Goal: Task Accomplishment & Management: Manage account settings

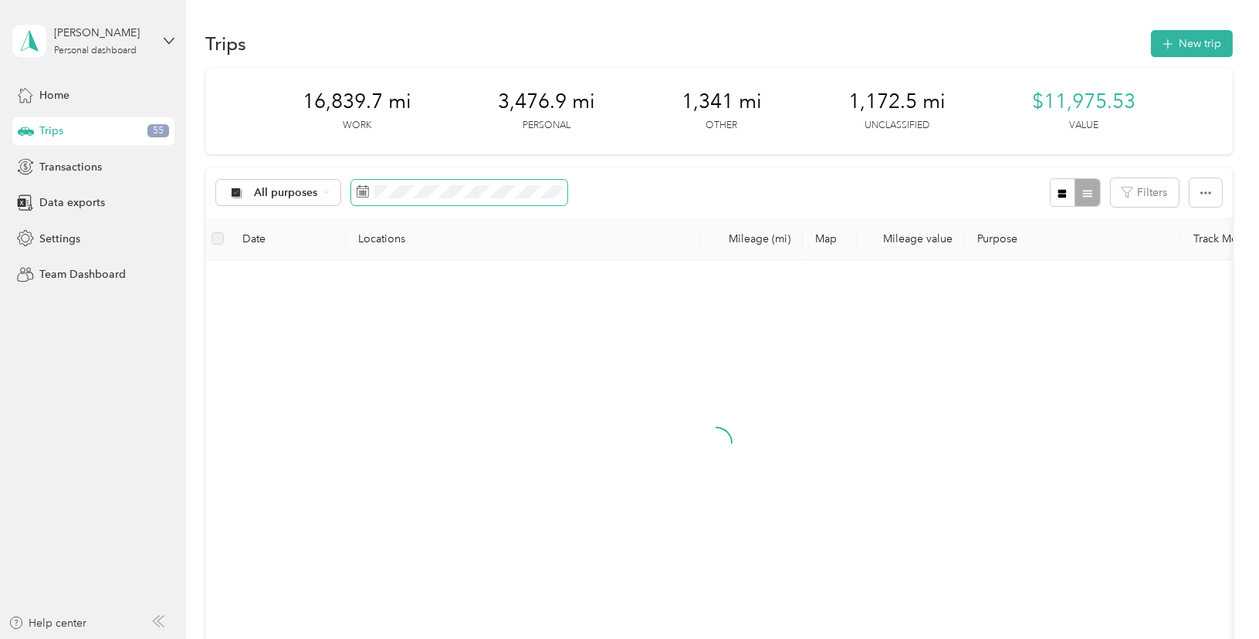
drag, startPoint x: 518, startPoint y: 198, endPoint x: 537, endPoint y: 204, distance: 20.0
click at [520, 198] on span at bounding box center [459, 193] width 216 height 26
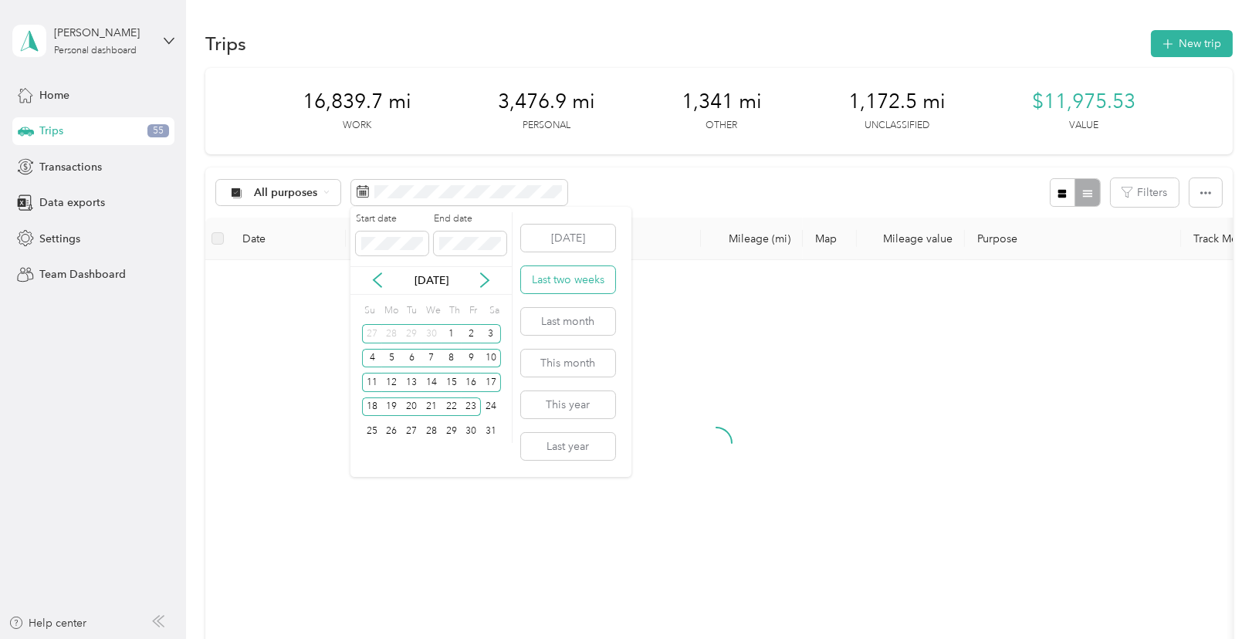
click at [560, 277] on button "Last two weeks" at bounding box center [568, 279] width 94 height 27
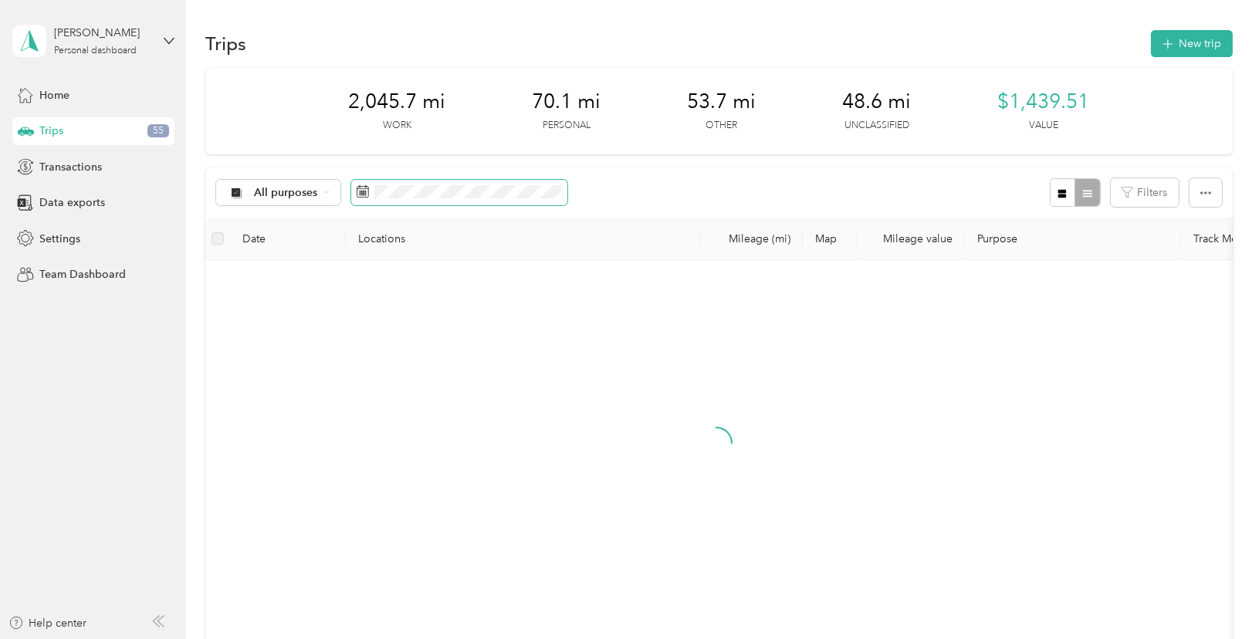
click at [422, 198] on span at bounding box center [459, 193] width 216 height 26
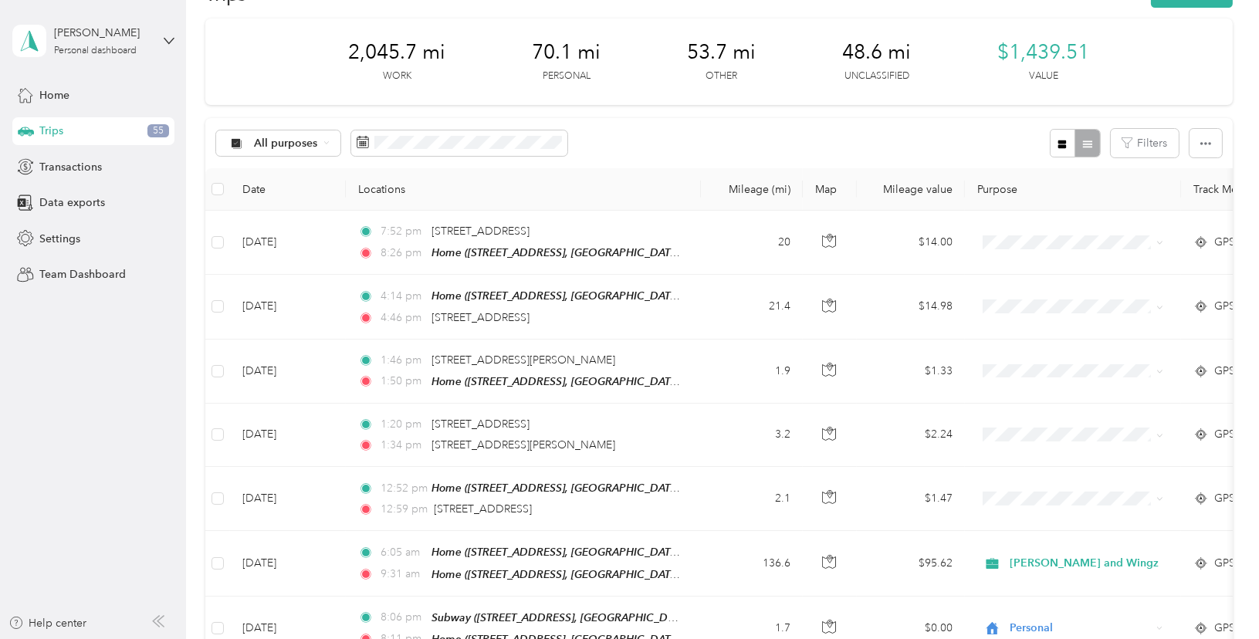
scroll to position [77, 0]
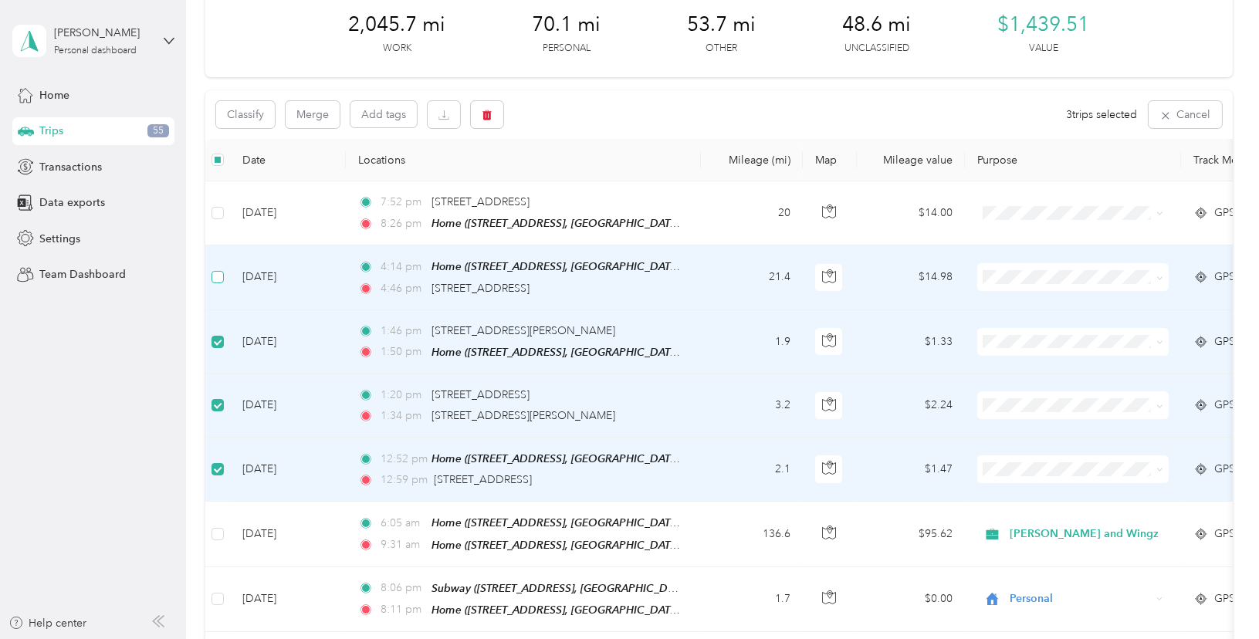
click at [220, 269] on label at bounding box center [218, 277] width 12 height 17
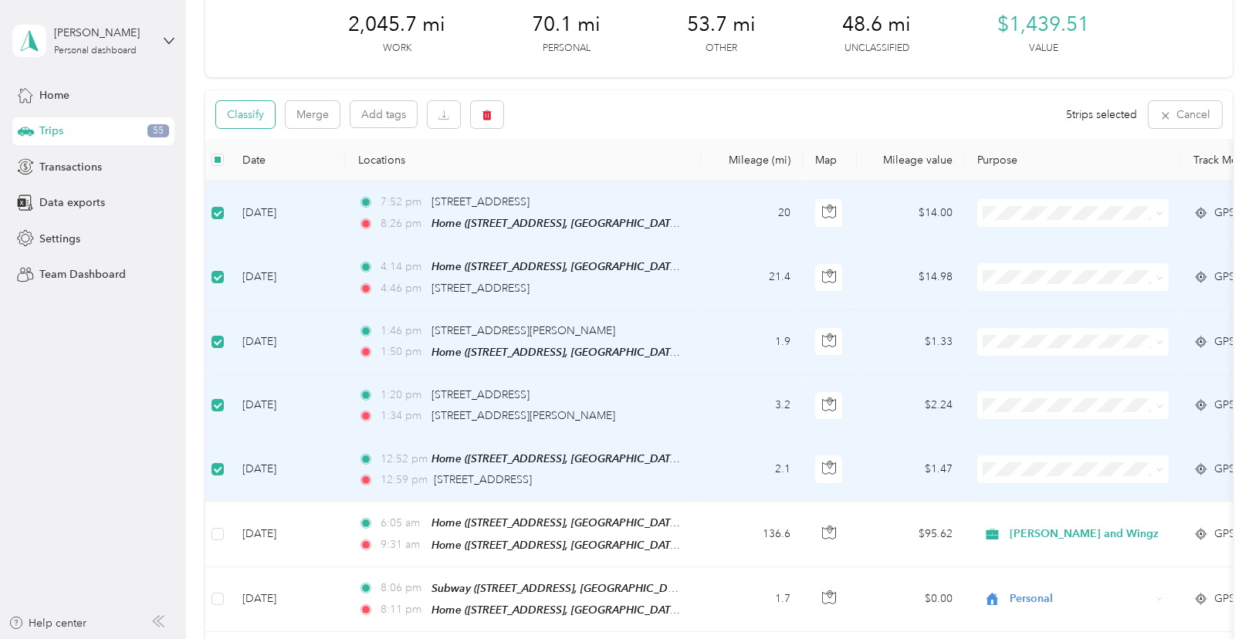
click at [253, 108] on button "Classify" at bounding box center [245, 114] width 59 height 27
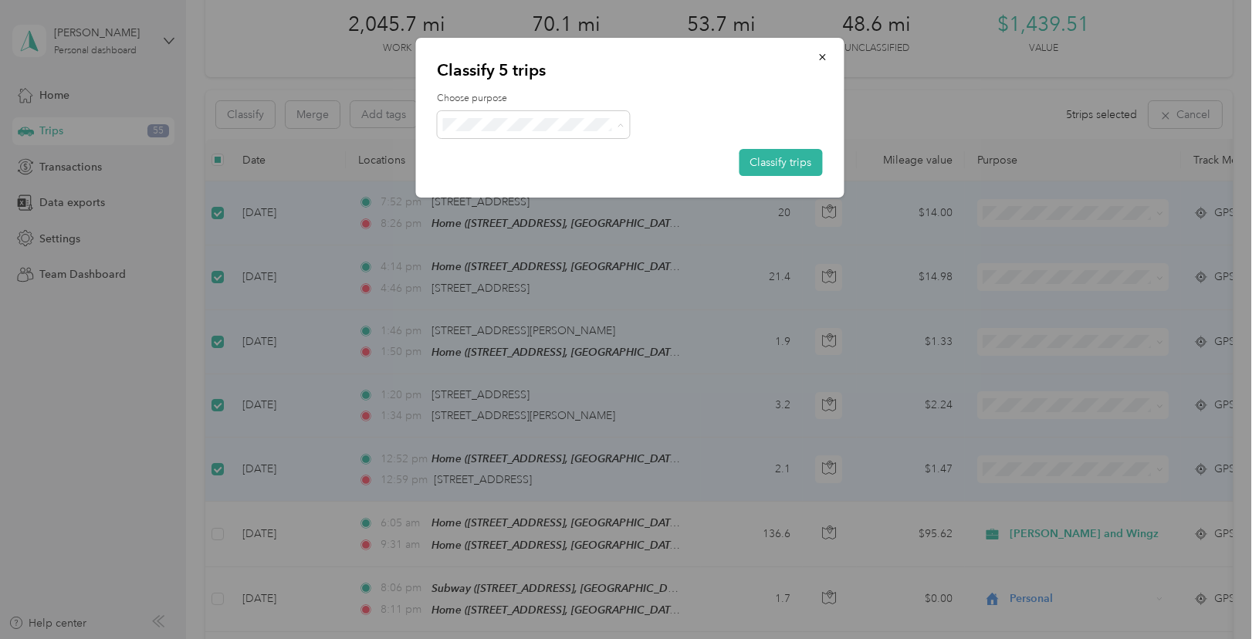
click at [513, 177] on span "Personal" at bounding box center [550, 179] width 149 height 16
click at [767, 163] on button "Classify trips" at bounding box center [780, 162] width 83 height 27
